Goal: Check status

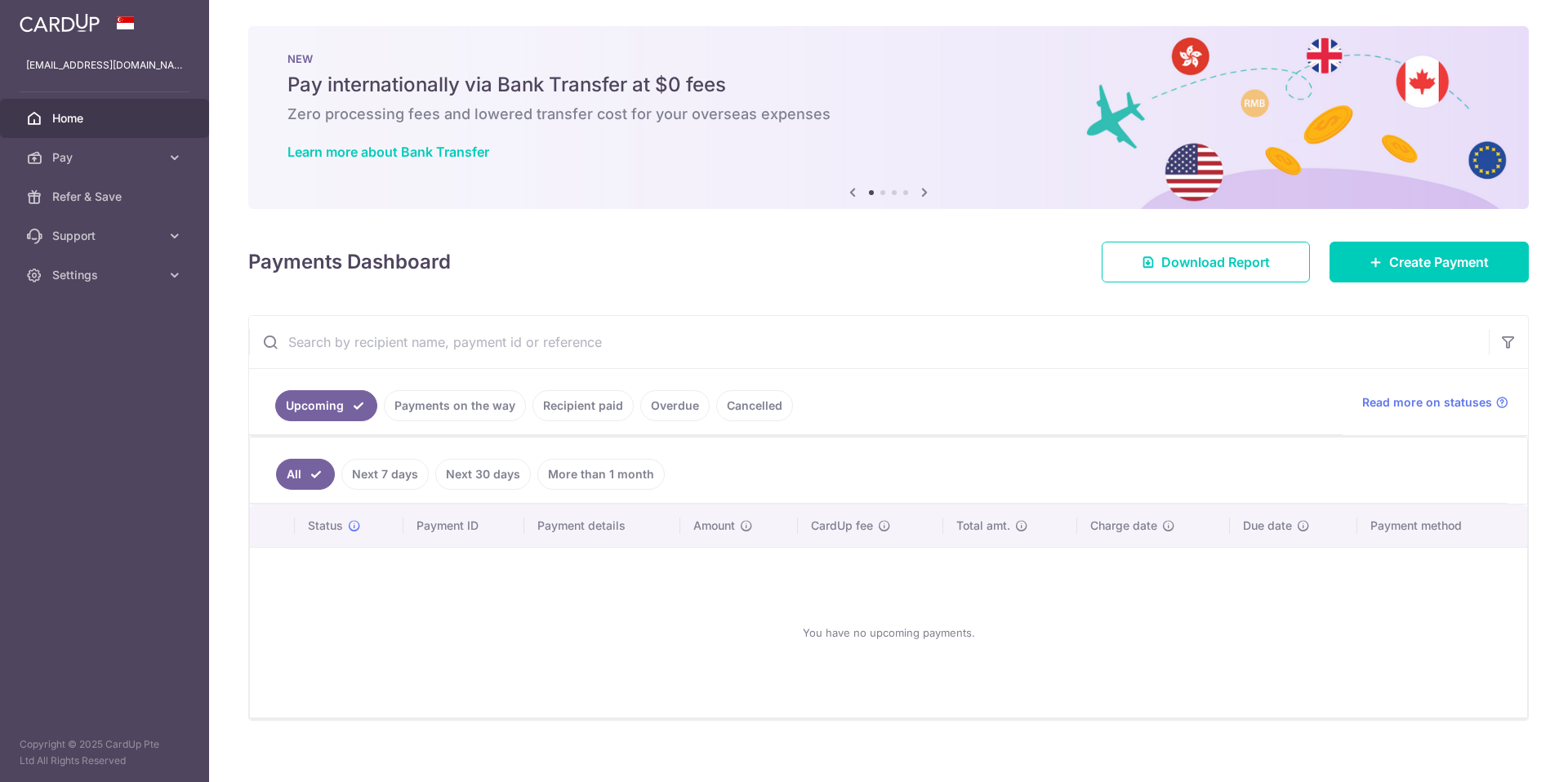
click at [606, 409] on link "Recipient paid" at bounding box center [583, 405] width 101 height 31
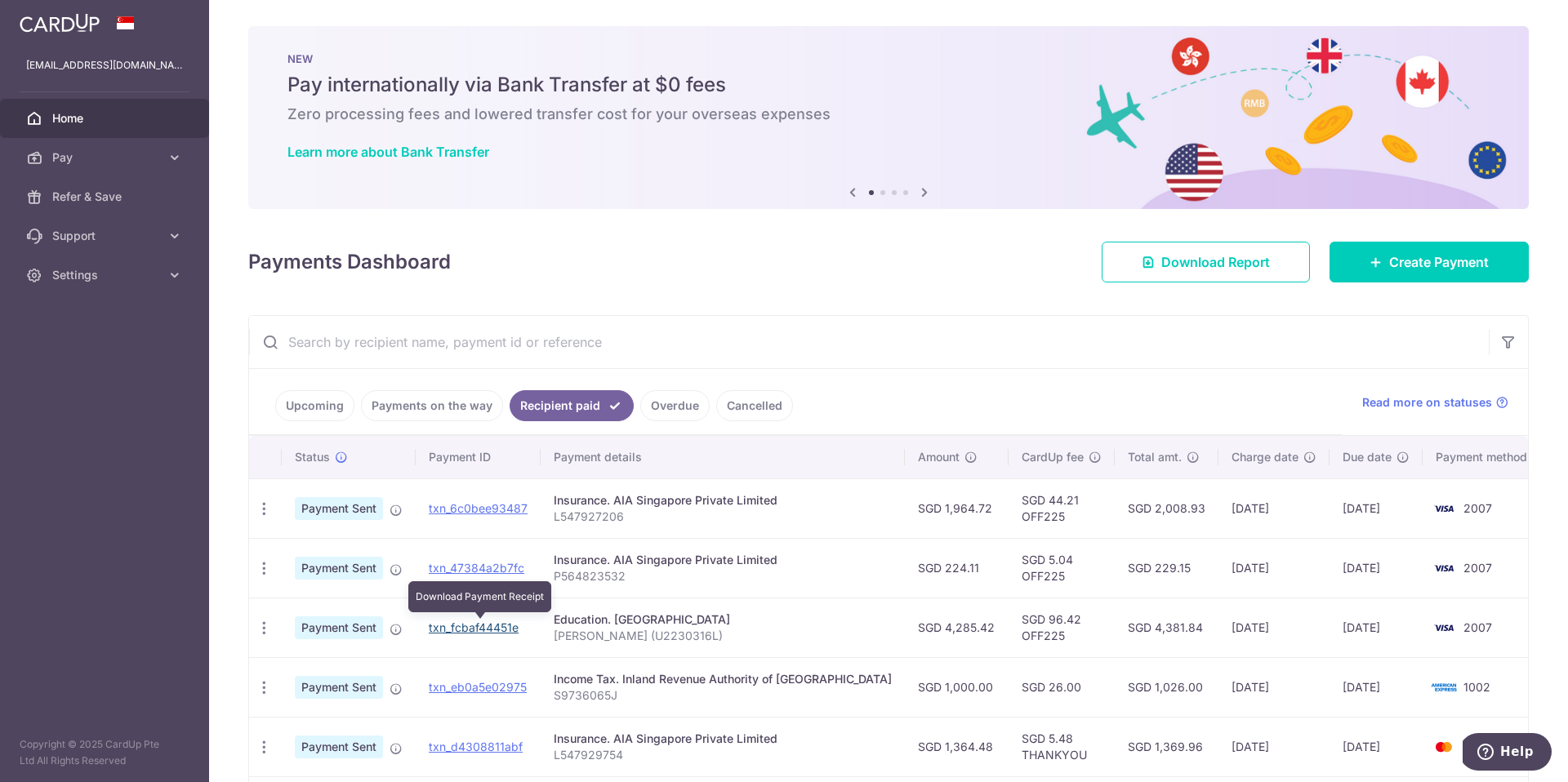
click at [459, 630] on link "txn_fcbaf44451e" at bounding box center [474, 627] width 90 height 14
